Goal: Information Seeking & Learning: Learn about a topic

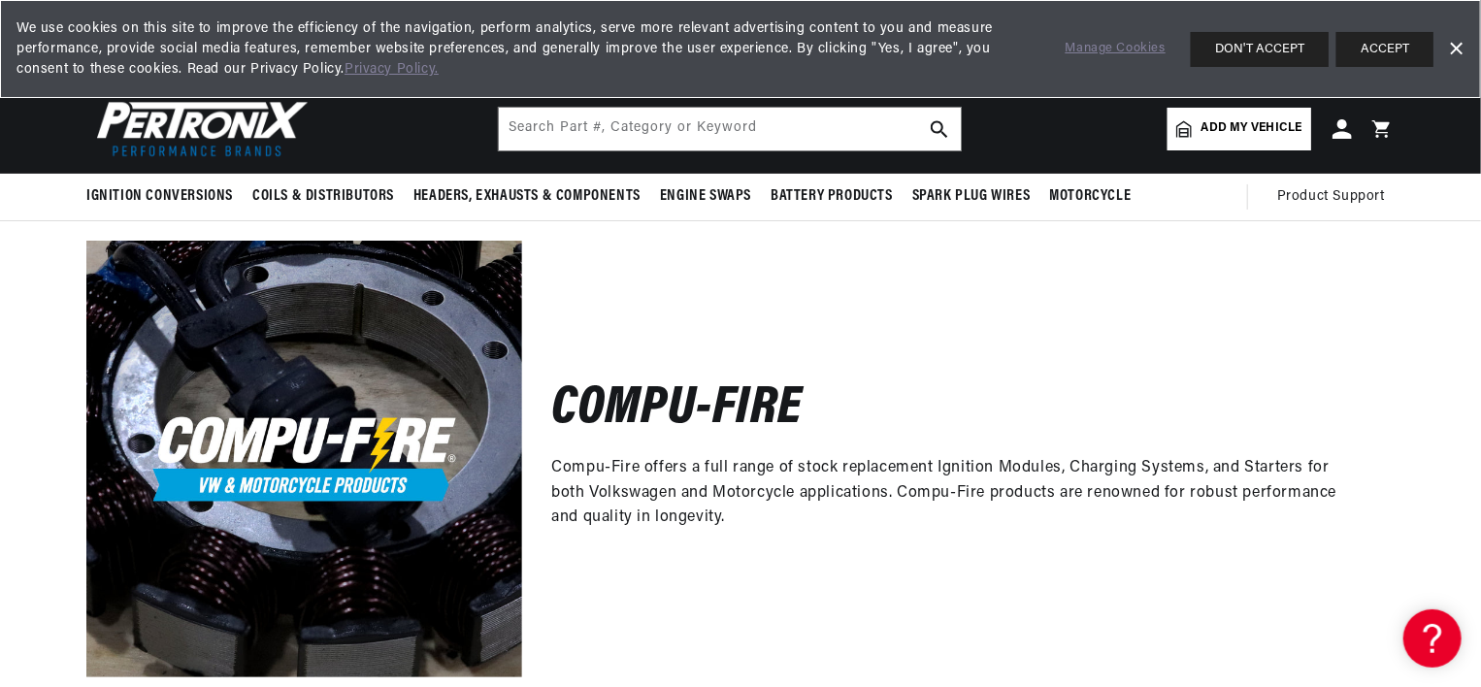
scroll to position [0, 1211]
click at [782, 485] on p "Compu-Fire offers a full range of stock replacement Ignition Modules, Charging …" at bounding box center [958, 493] width 814 height 75
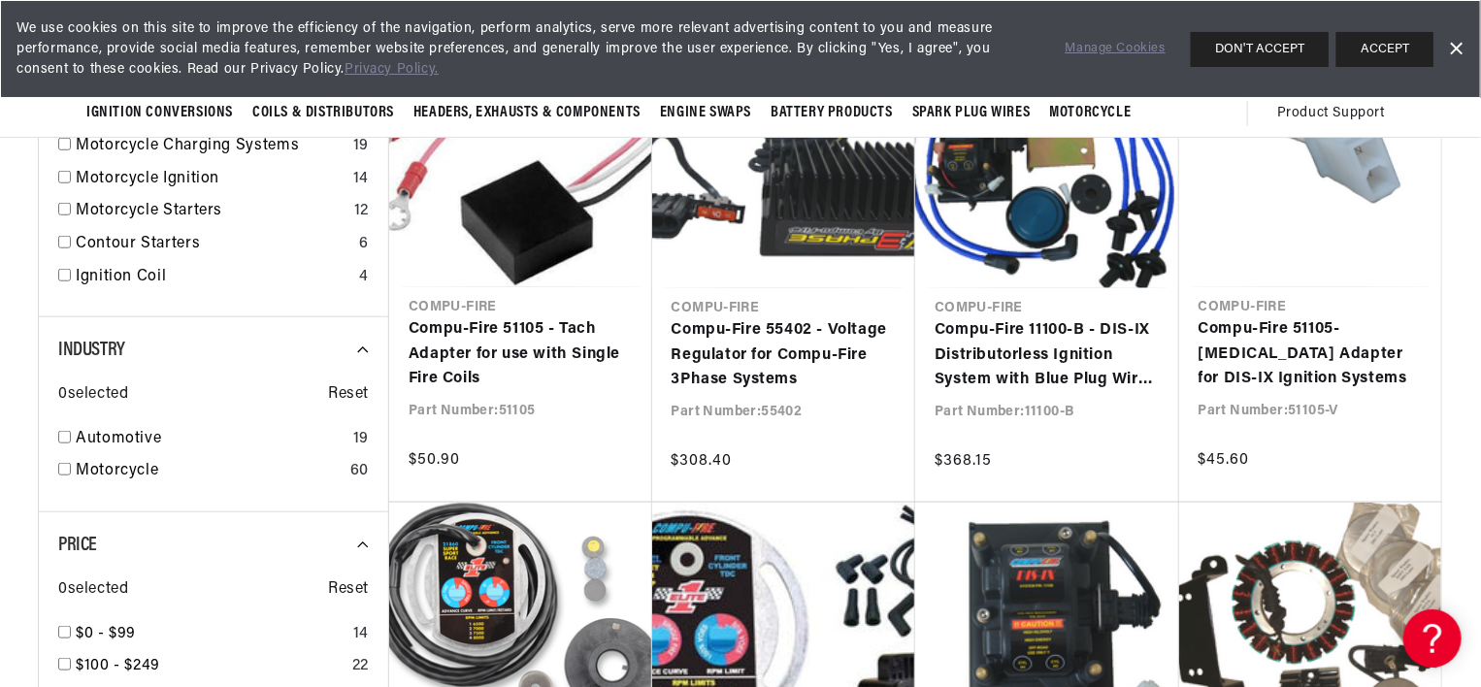
scroll to position [699, 0]
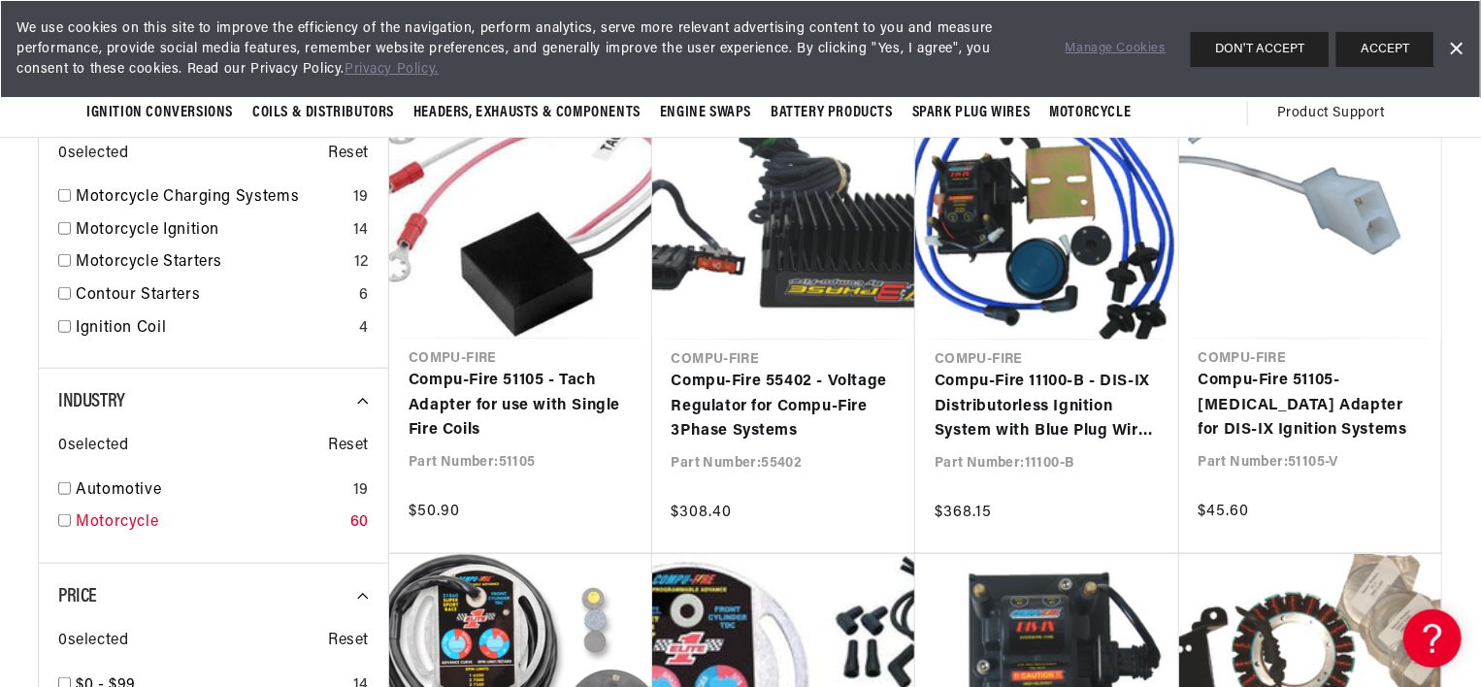
click at [66, 520] on input "checkbox" at bounding box center [64, 520] width 13 height 13
checkbox input "true"
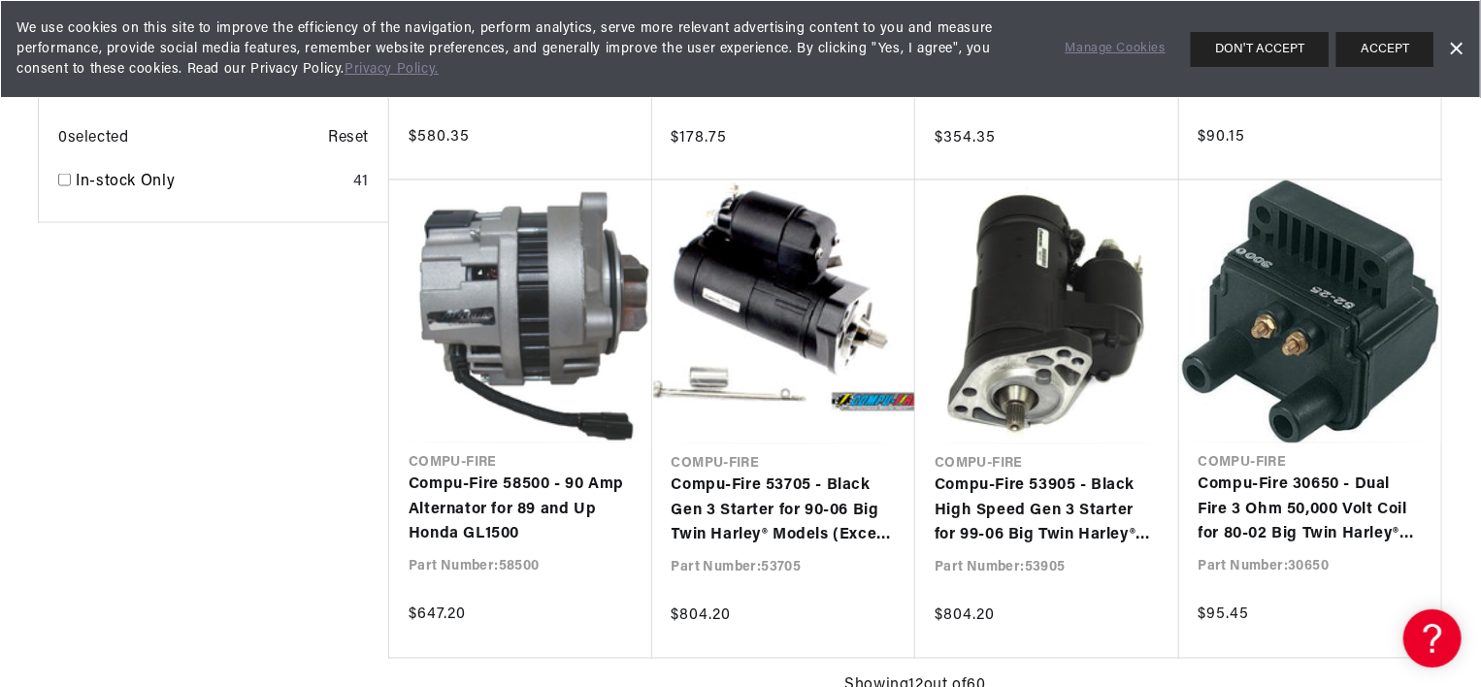
scroll to position [1552, 0]
